Goal: Information Seeking & Learning: Learn about a topic

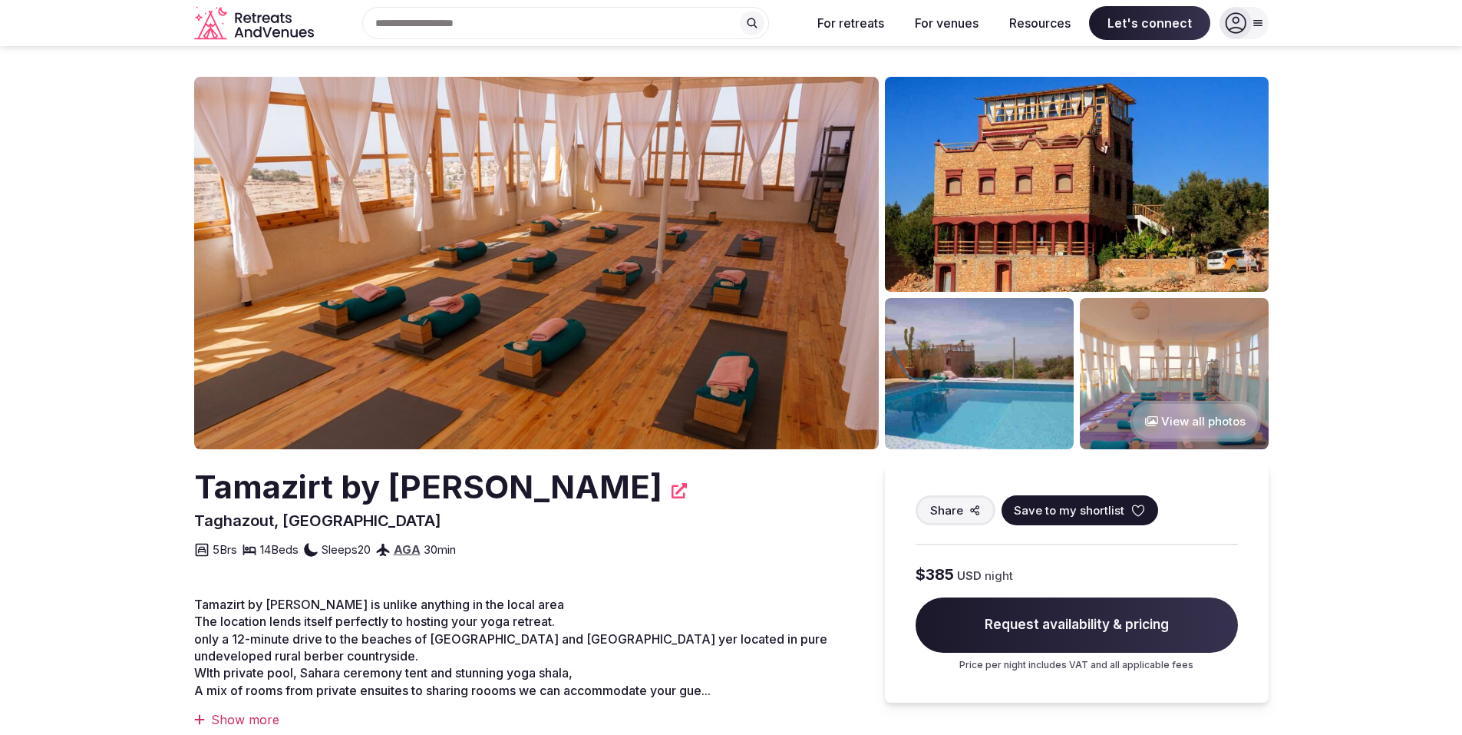
click at [1159, 413] on button "View all photos" at bounding box center [1195, 421] width 131 height 41
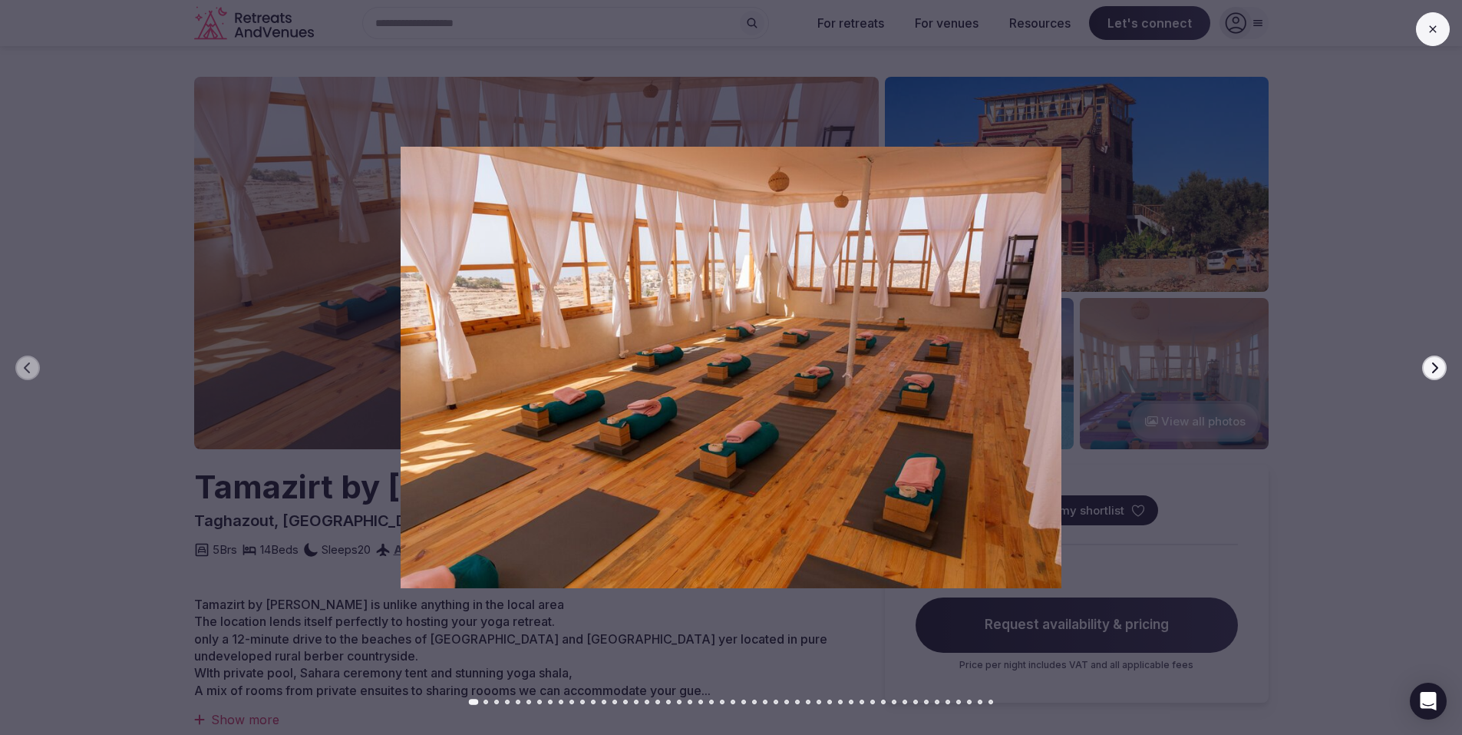
click at [1431, 369] on icon "button" at bounding box center [1434, 368] width 12 height 12
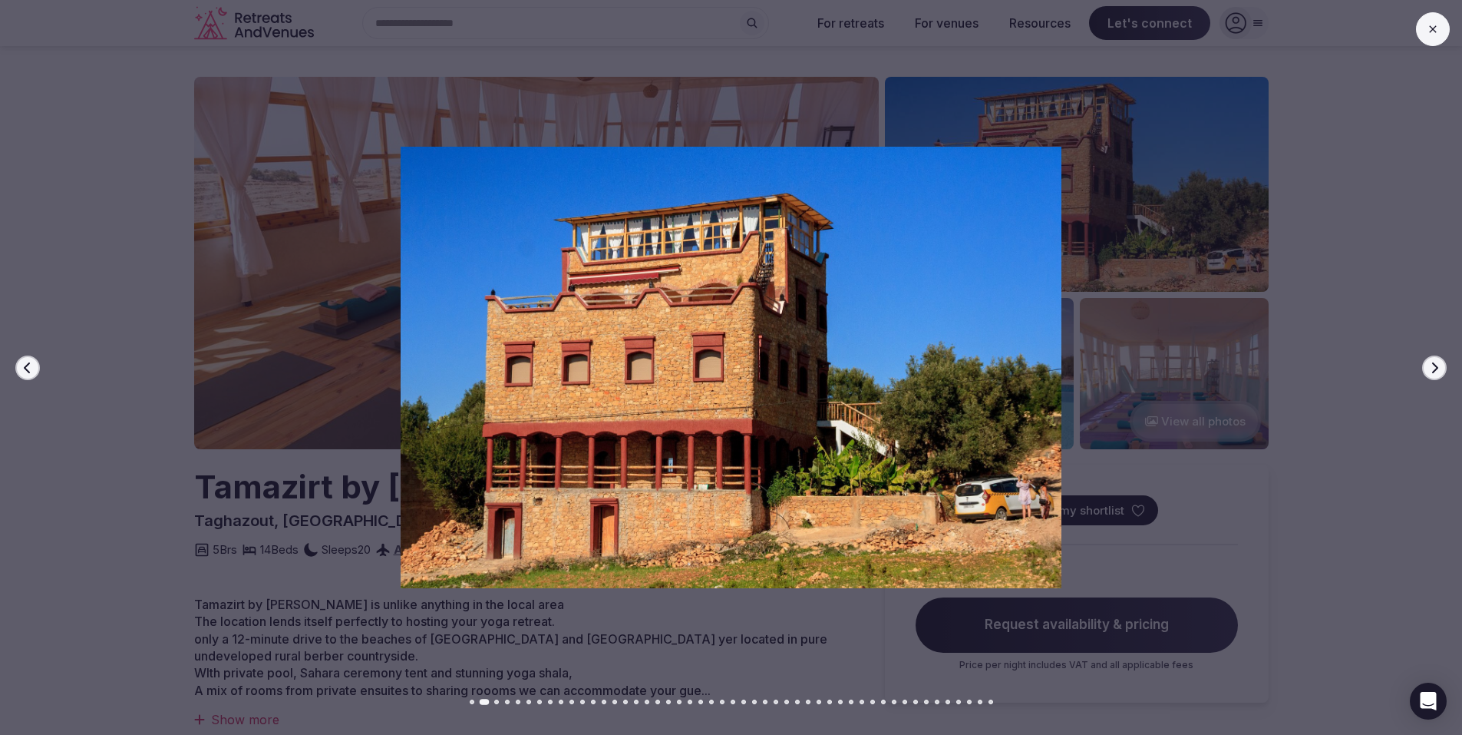
click at [1431, 371] on icon "button" at bounding box center [1434, 368] width 12 height 12
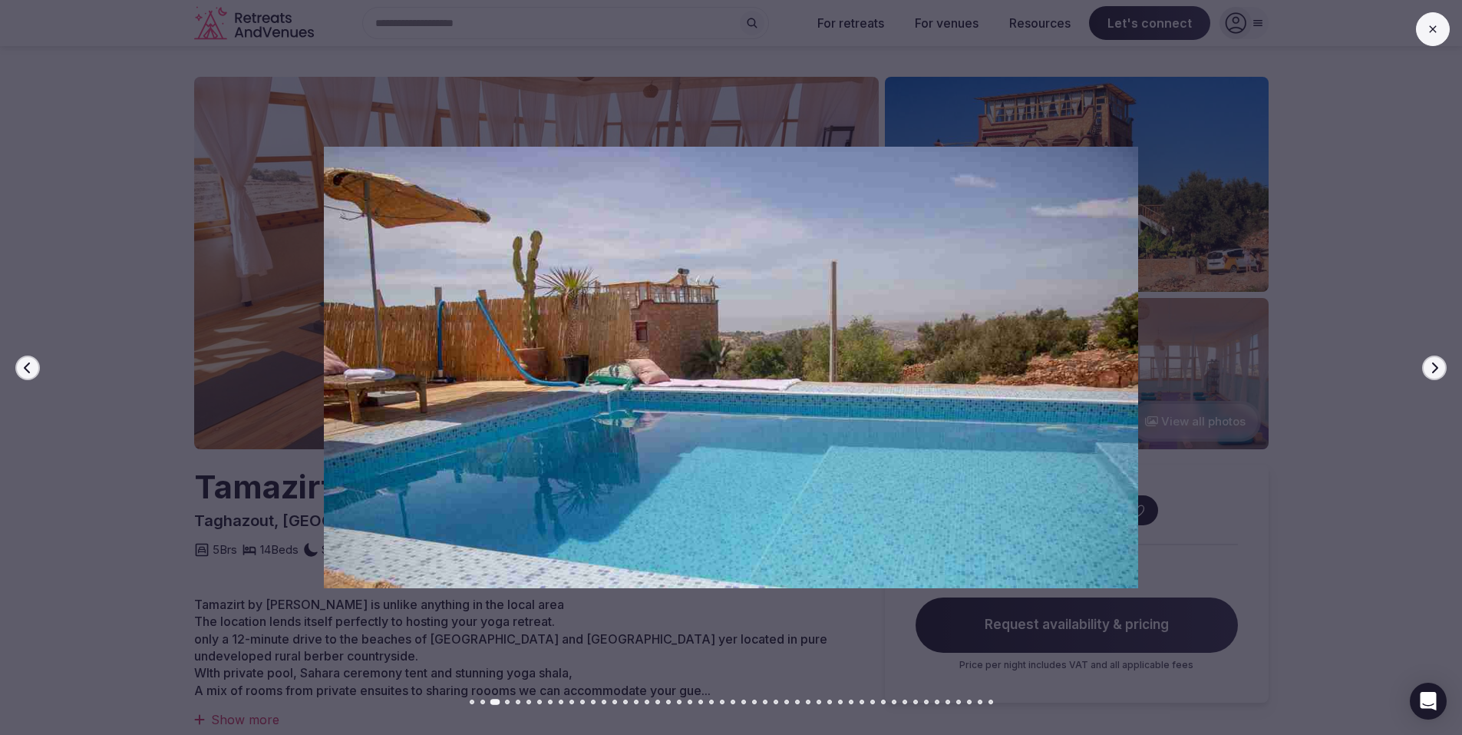
click at [1431, 371] on icon "button" at bounding box center [1434, 368] width 12 height 12
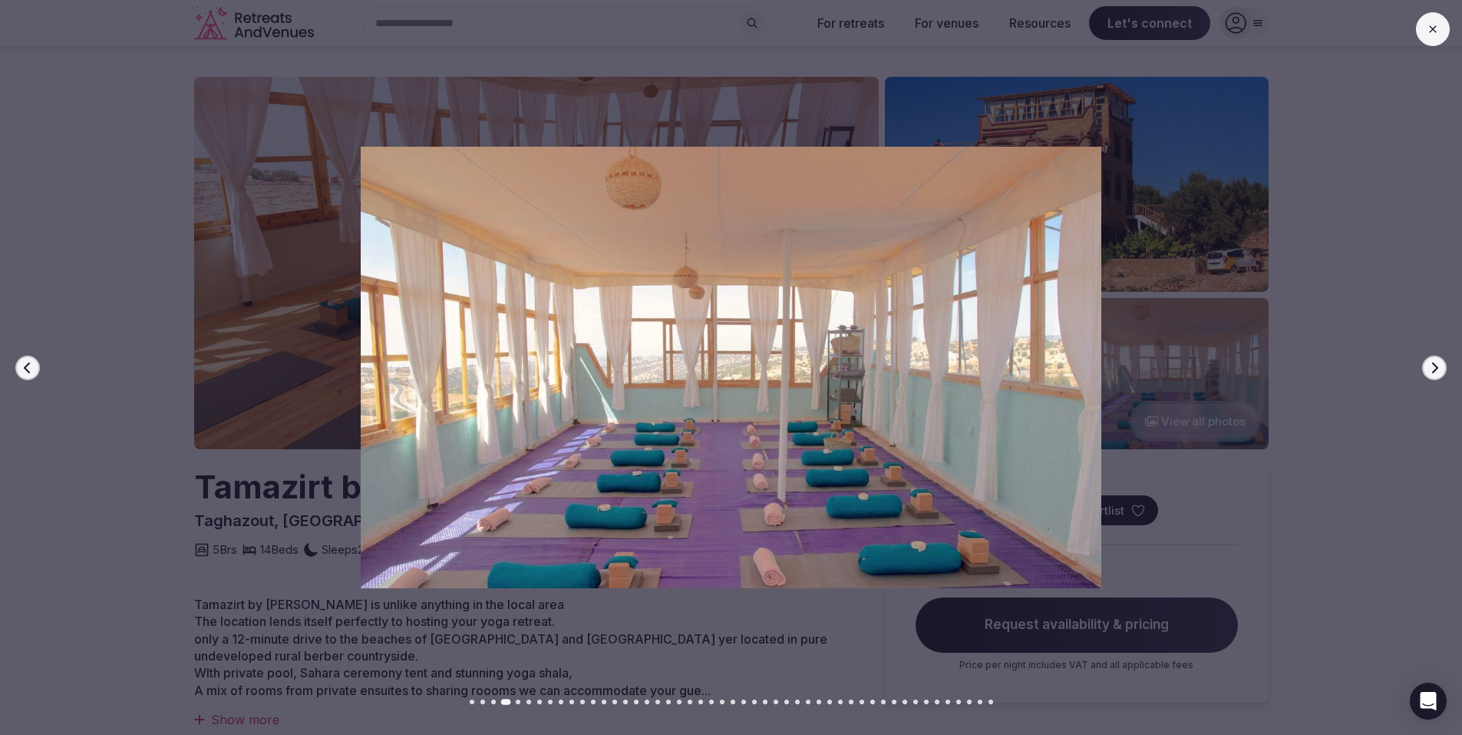
click at [1431, 372] on icon "button" at bounding box center [1434, 368] width 12 height 12
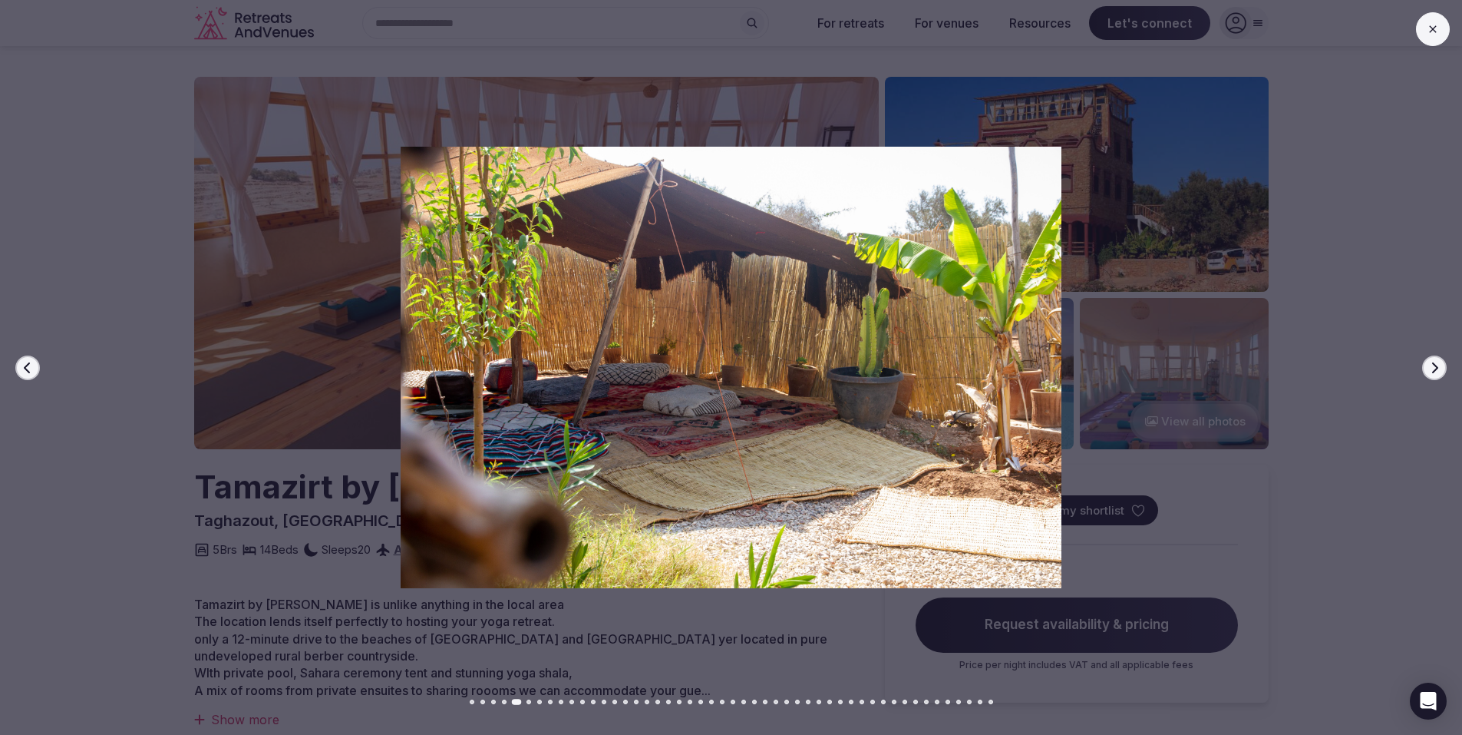
click at [1431, 372] on icon "button" at bounding box center [1434, 368] width 12 height 12
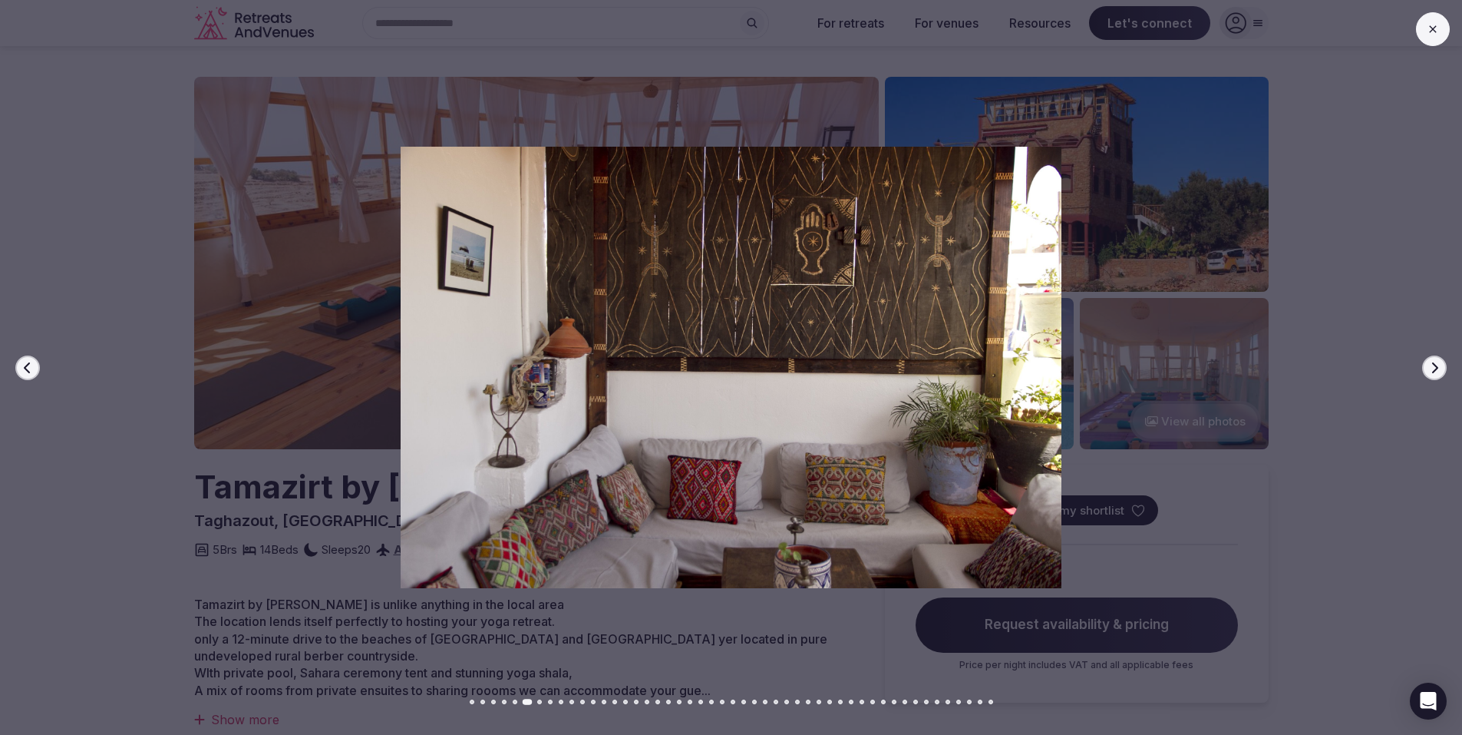
click at [1431, 372] on icon "button" at bounding box center [1434, 368] width 12 height 12
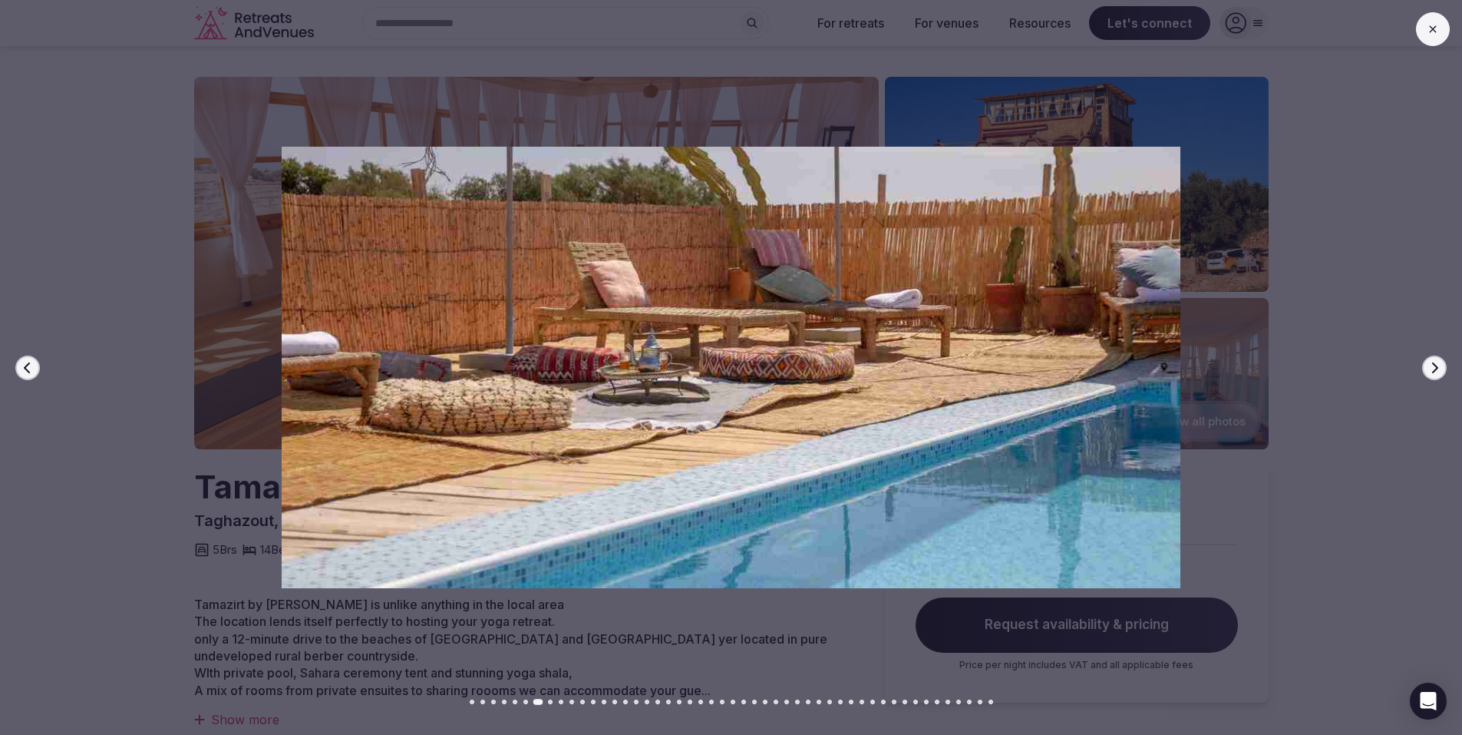
click at [1431, 372] on icon "button" at bounding box center [1434, 368] width 12 height 12
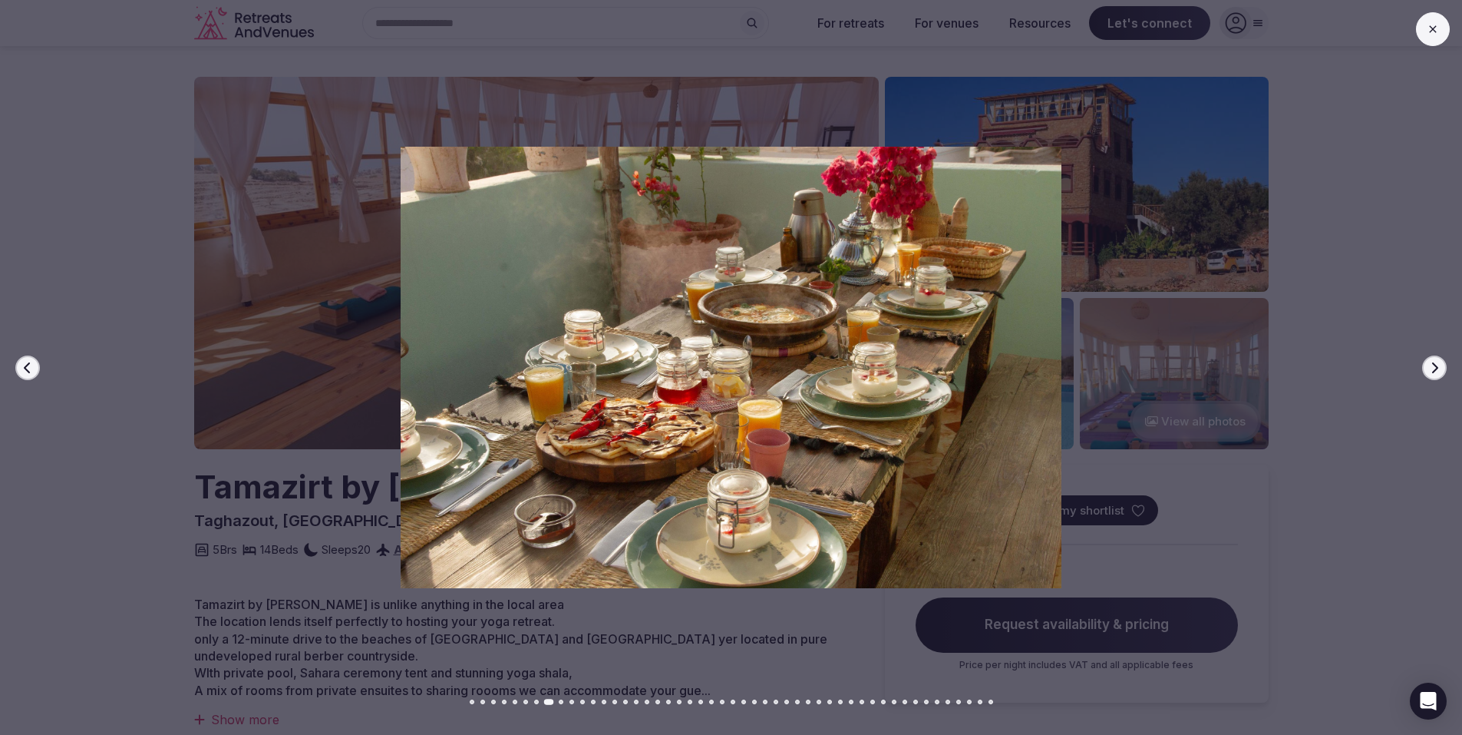
click at [1431, 372] on icon "button" at bounding box center [1434, 368] width 12 height 12
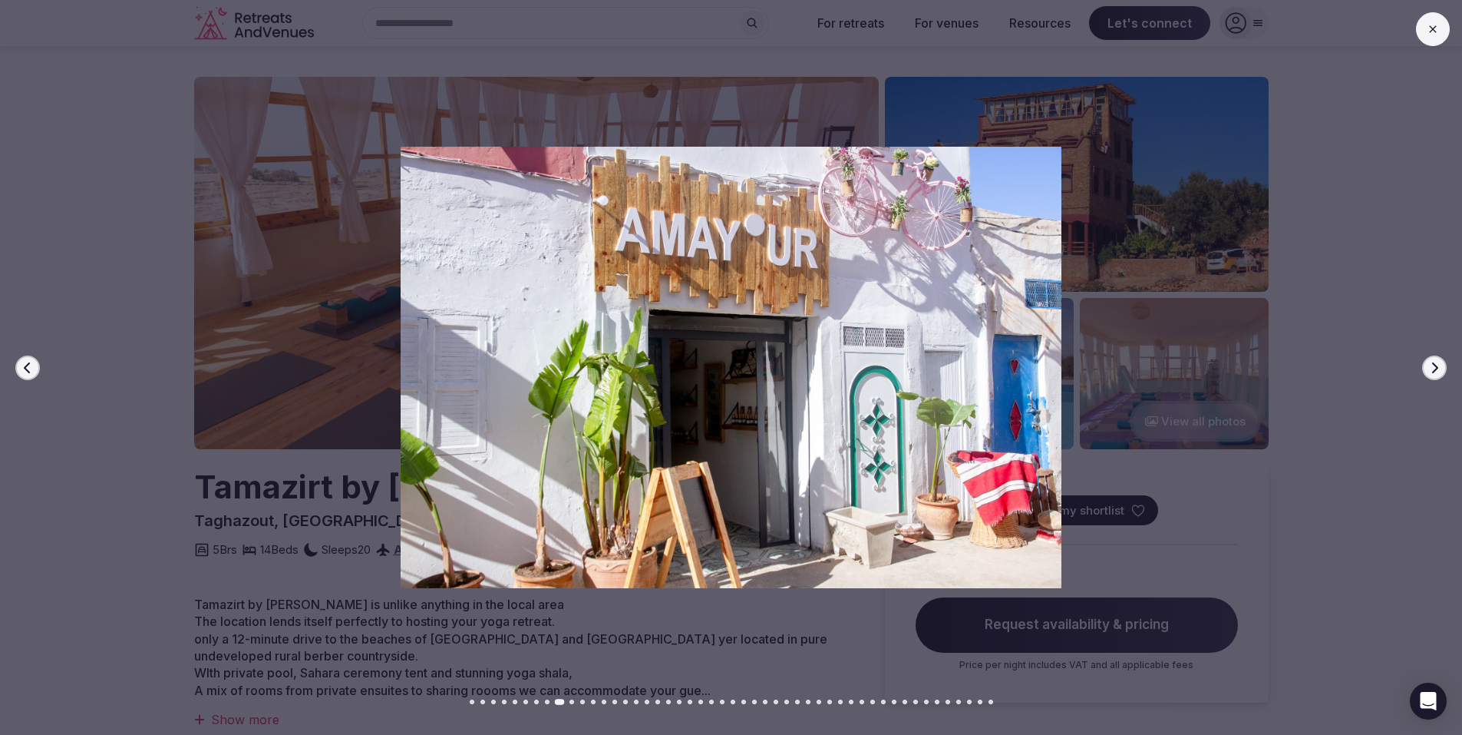
click at [1431, 372] on icon "button" at bounding box center [1434, 368] width 12 height 12
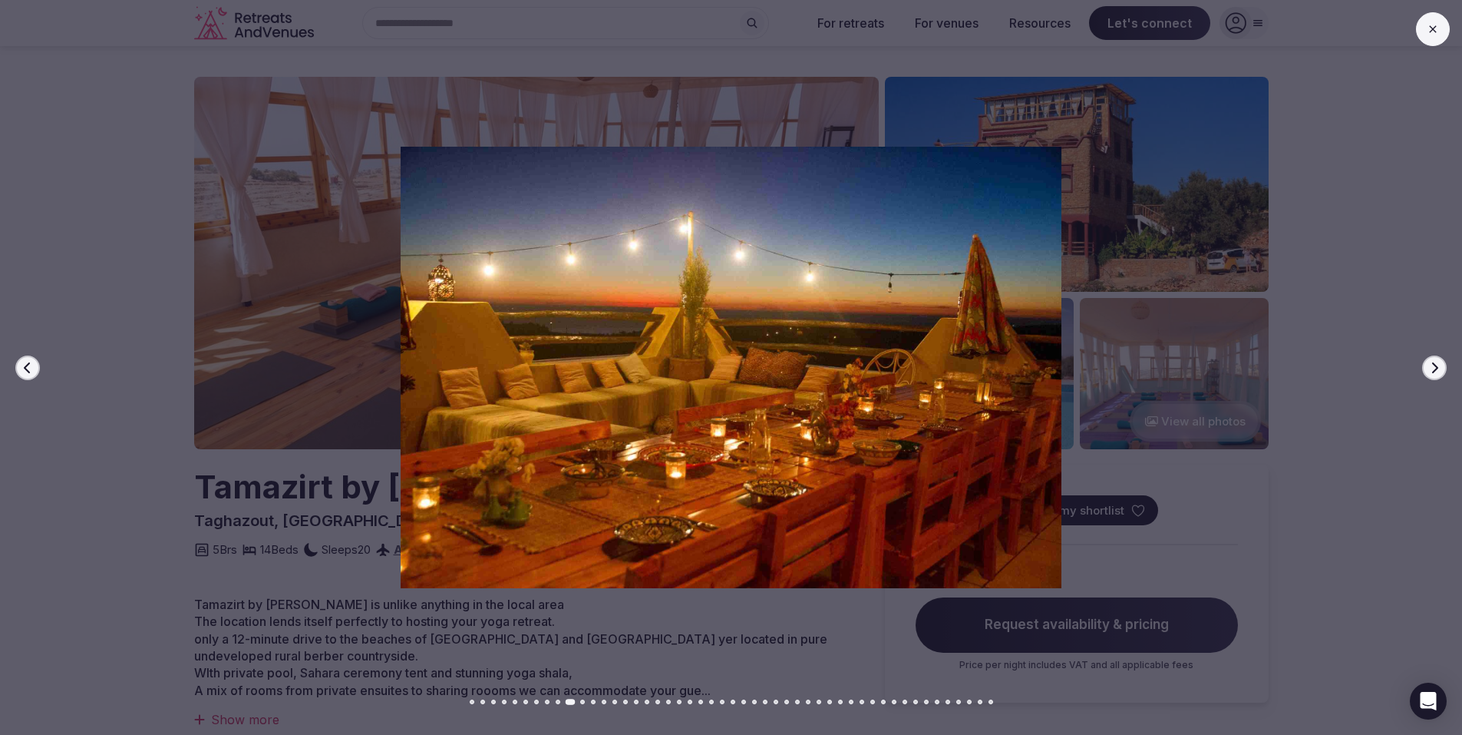
click at [1431, 372] on icon "button" at bounding box center [1434, 368] width 12 height 12
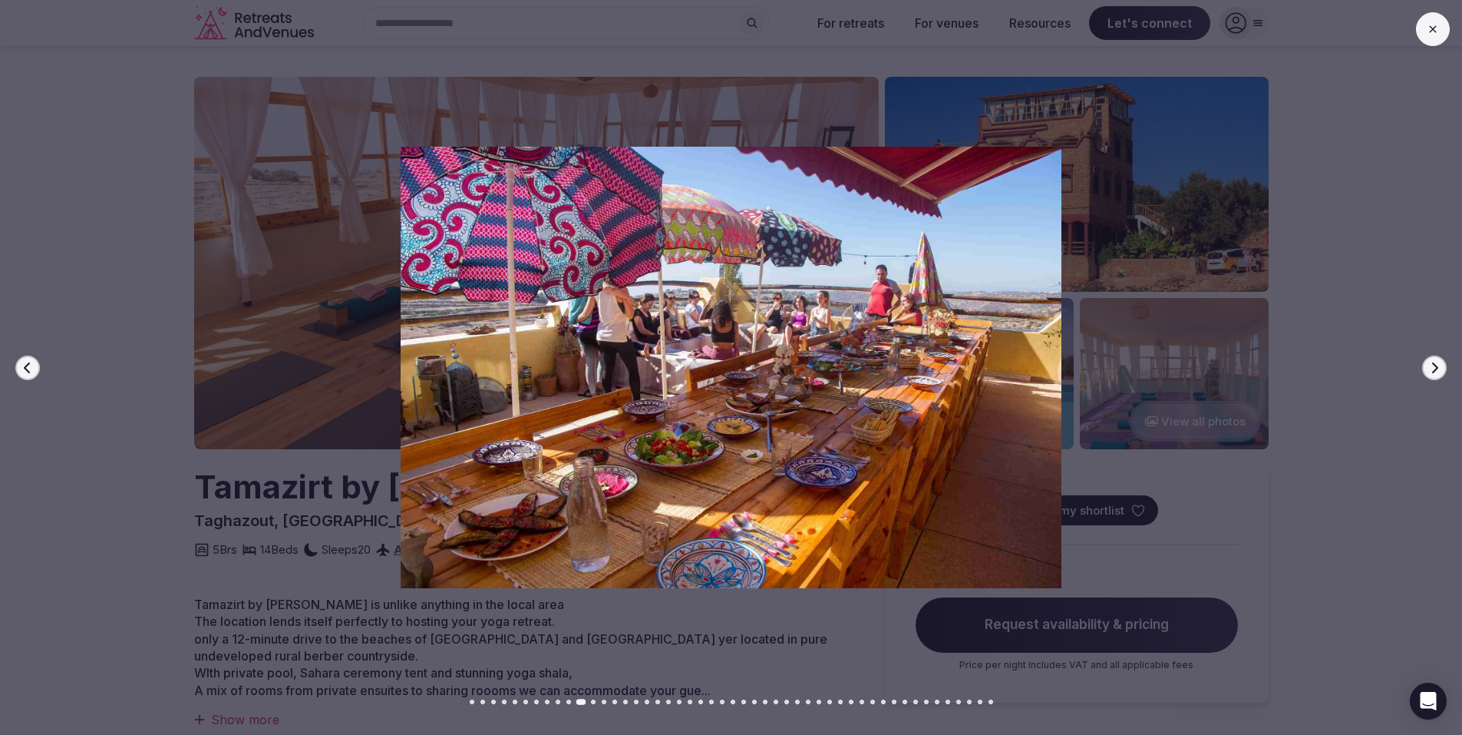
click at [1431, 372] on icon "button" at bounding box center [1434, 368] width 12 height 12
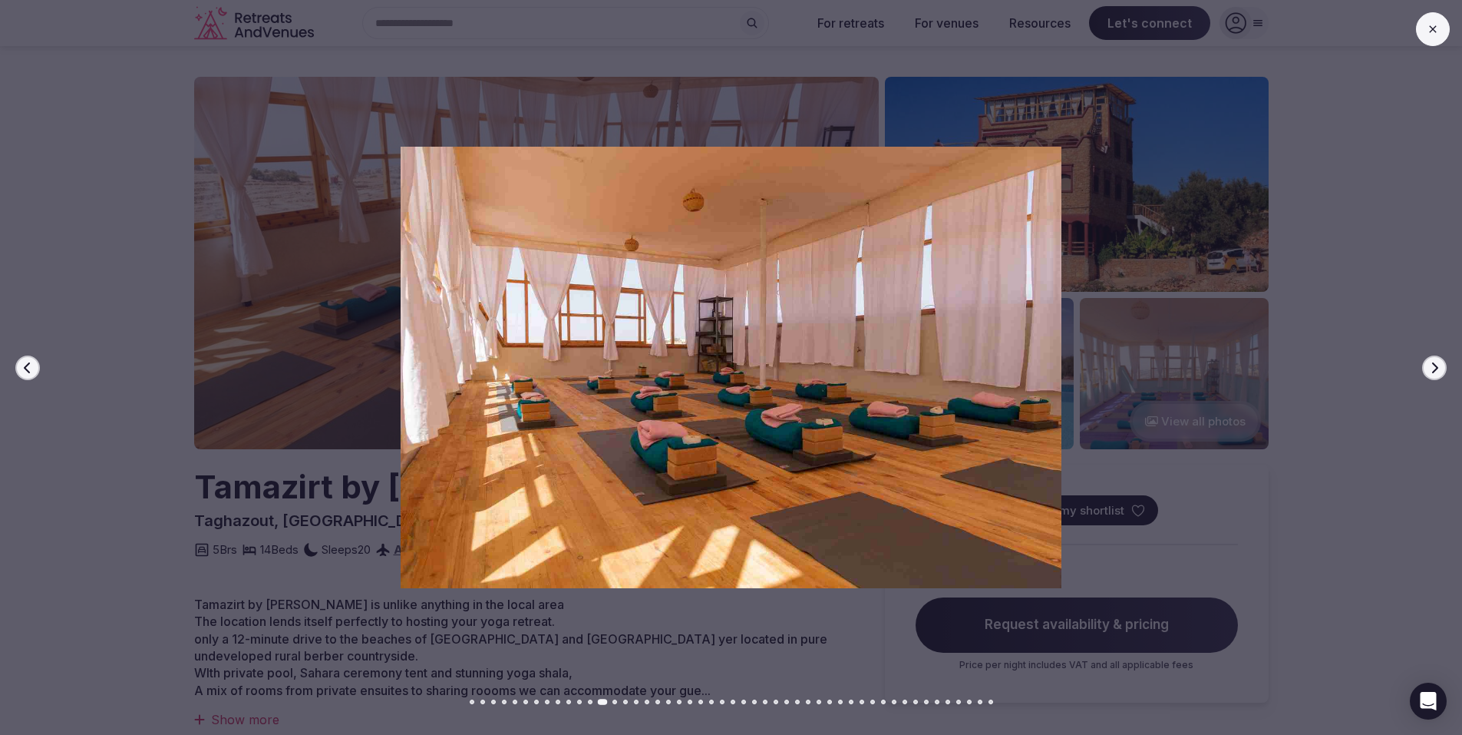
click at [1332, 233] on div at bounding box center [725, 367] width 1475 height 441
click at [1422, 21] on button at bounding box center [1433, 29] width 34 height 34
